Goal: Task Accomplishment & Management: Use online tool/utility

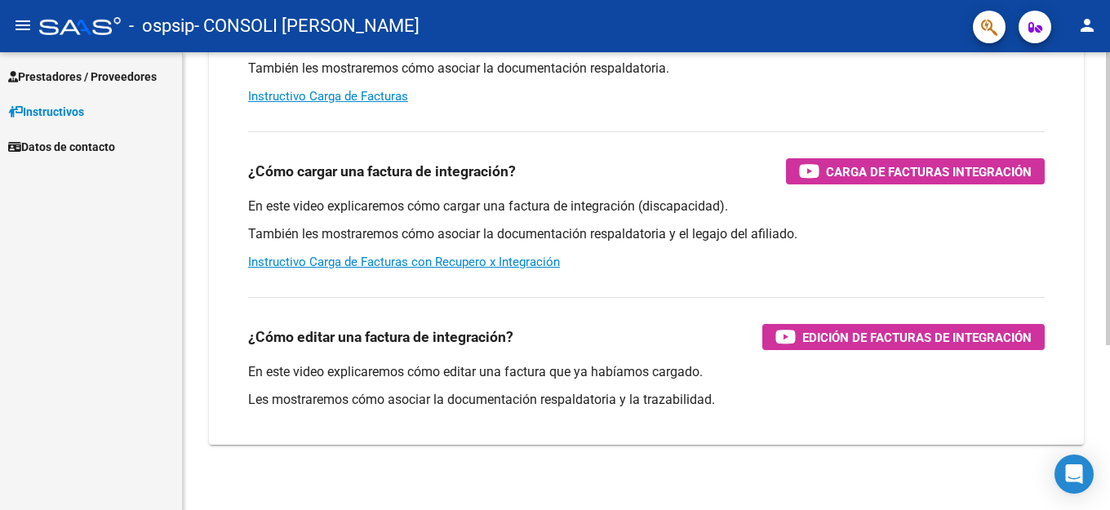
scroll to position [82, 0]
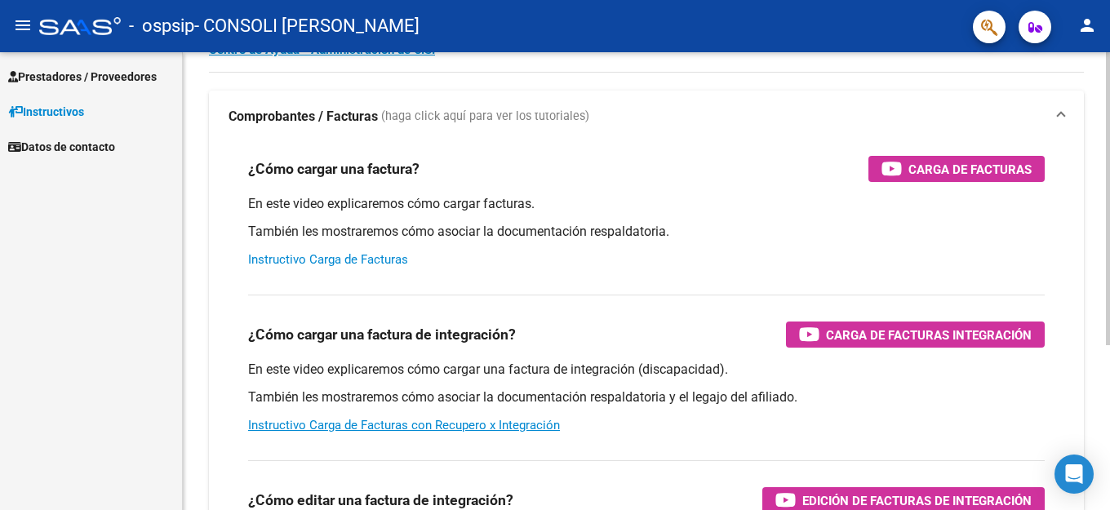
click at [343, 255] on link "Instructivo Carga de Facturas" at bounding box center [328, 259] width 160 height 15
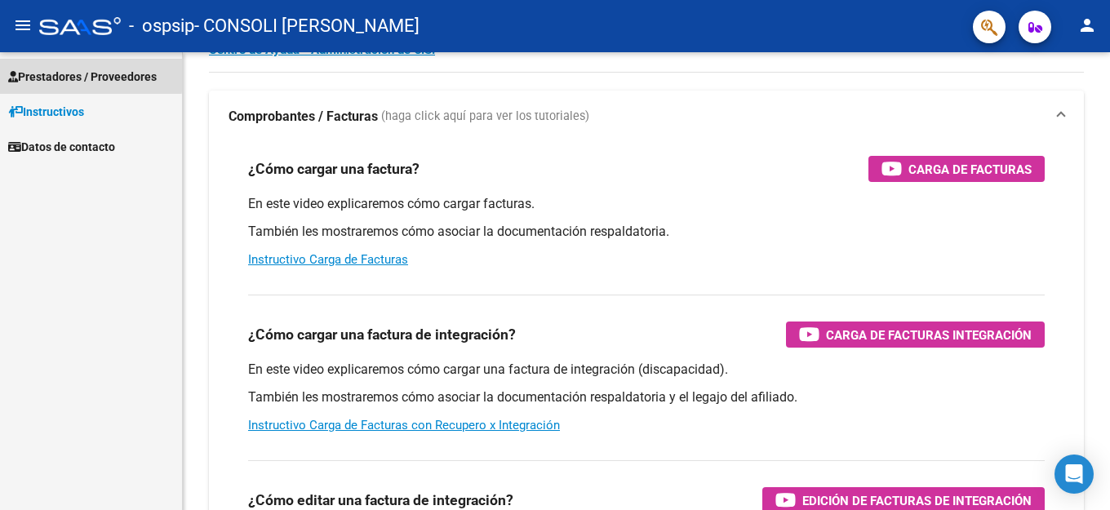
click at [78, 73] on span "Prestadores / Proveedores" at bounding box center [82, 77] width 148 height 18
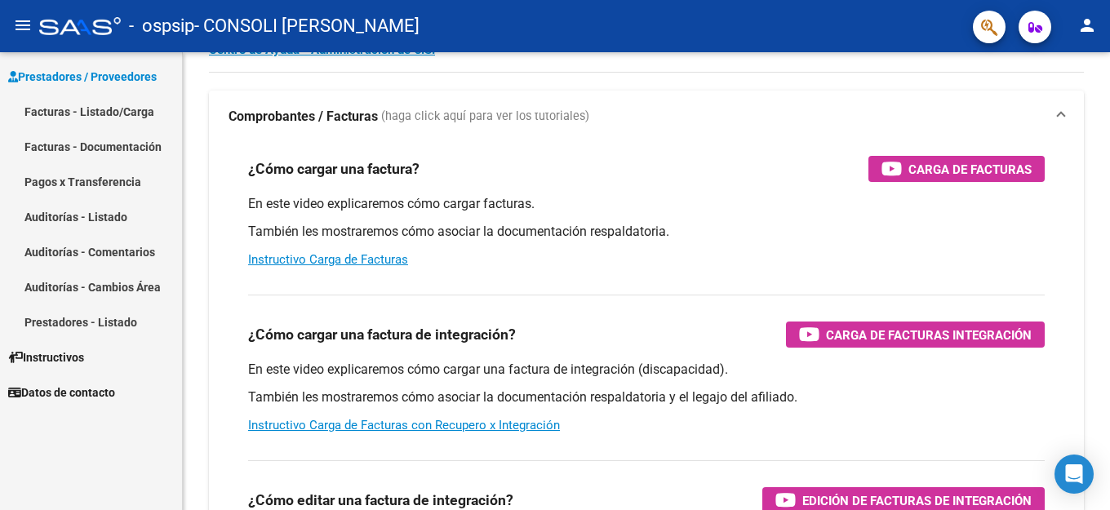
click at [125, 109] on link "Facturas - Listado/Carga" at bounding box center [91, 111] width 182 height 35
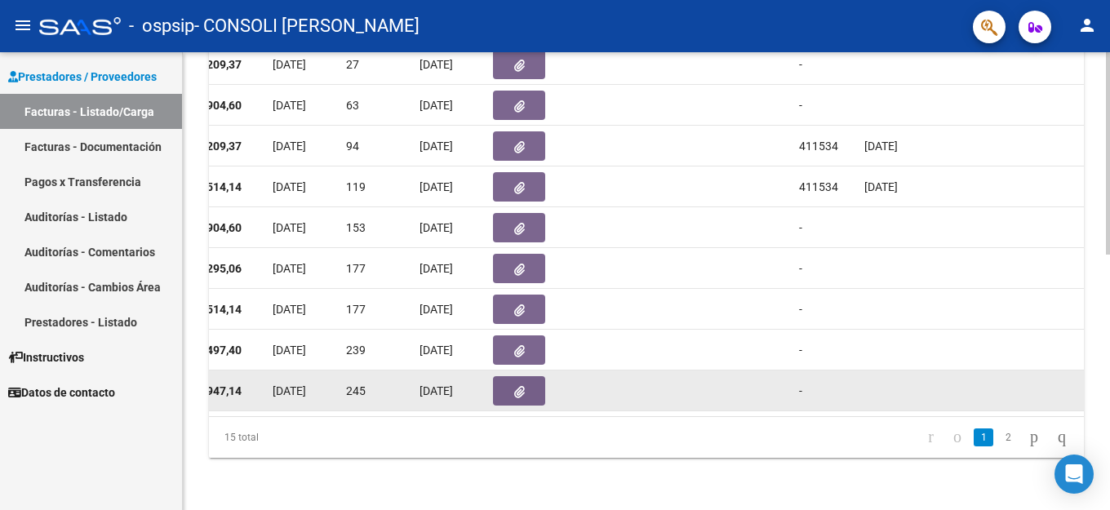
scroll to position [414, 0]
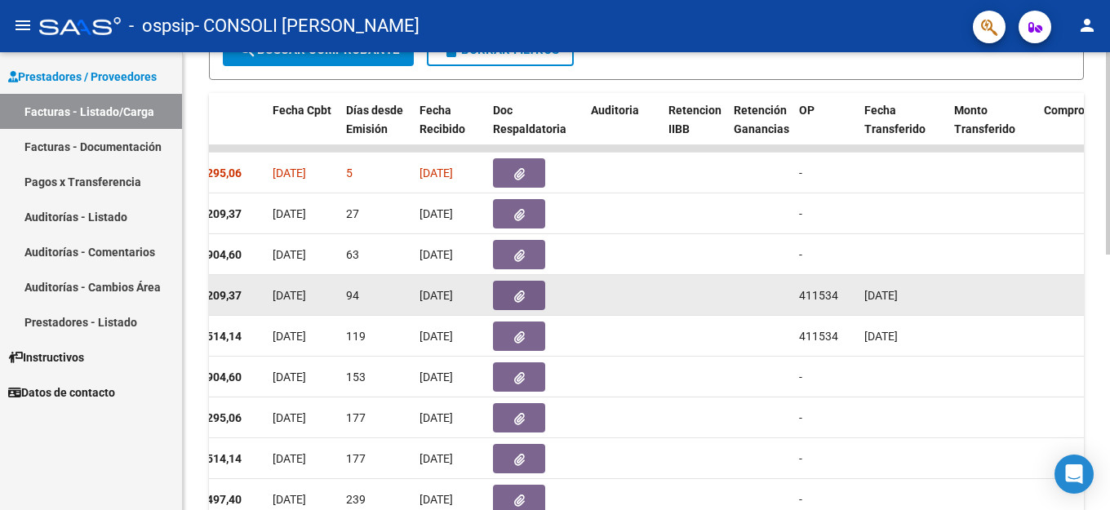
click at [805, 299] on span "411534" at bounding box center [818, 295] width 39 height 13
click at [929, 291] on div "[DATE]" at bounding box center [902, 295] width 77 height 19
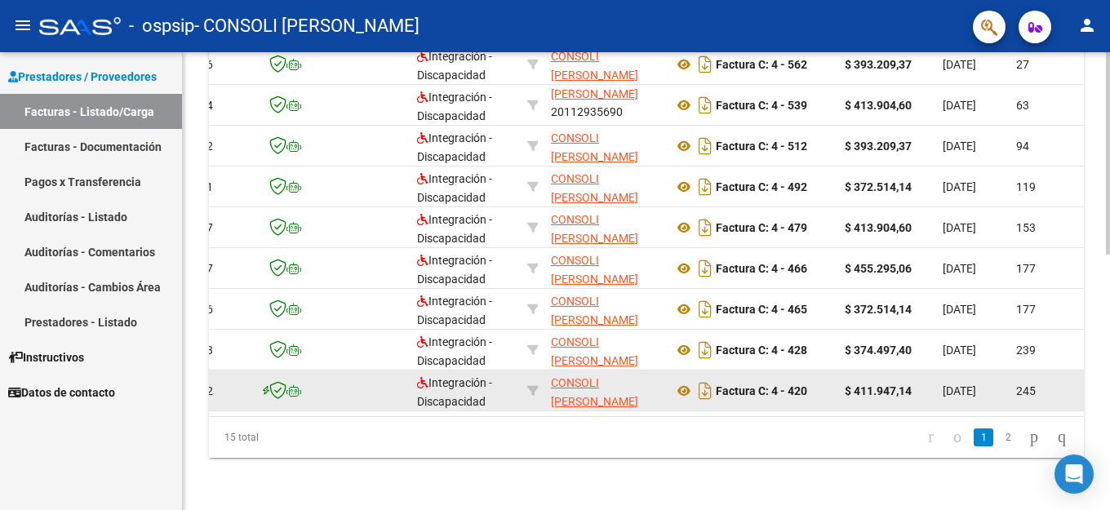
scroll to position [333, 0]
